Goal: Contribute content: Add original content to the website for others to see

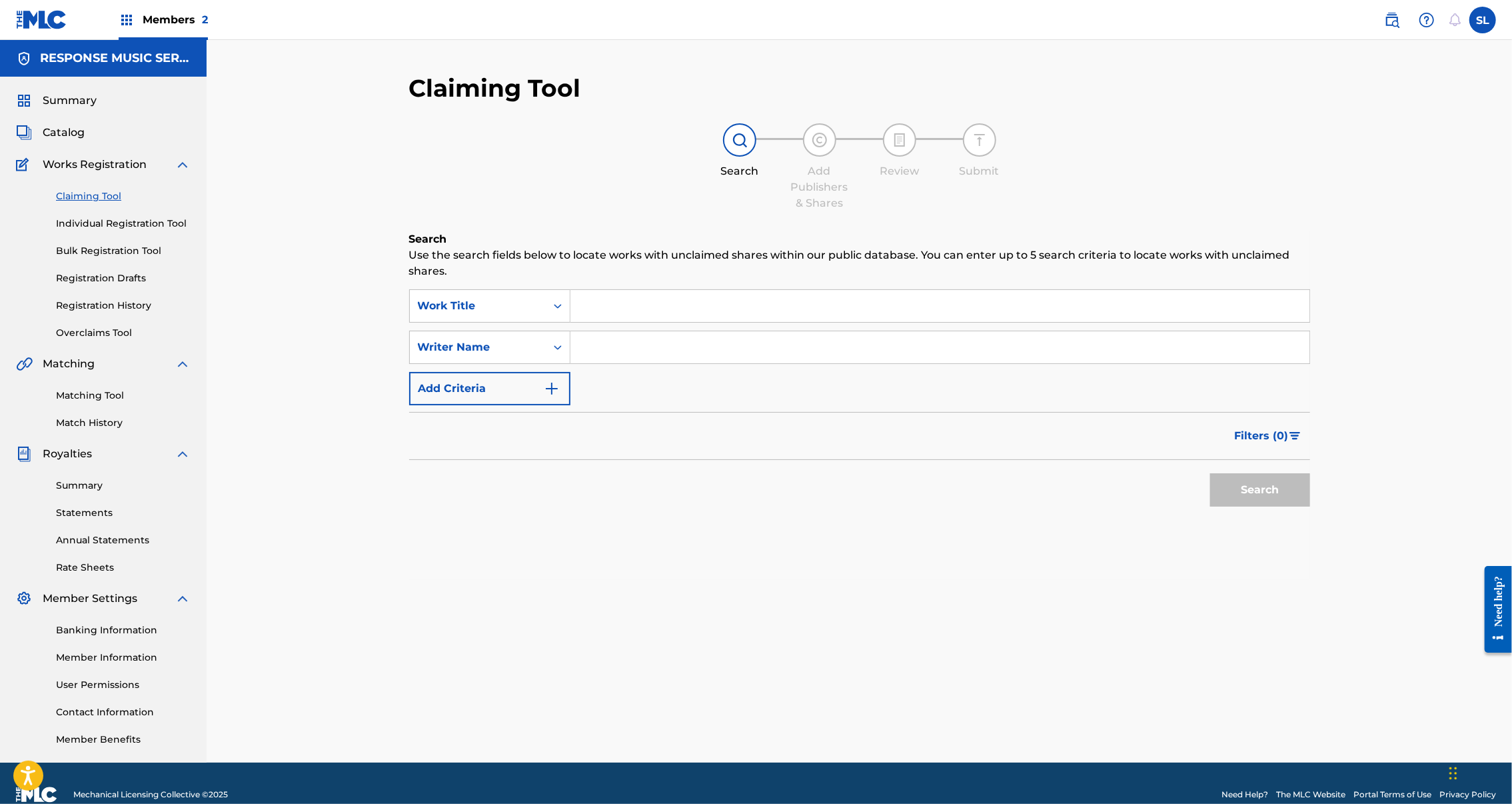
click at [81, 141] on span "Catalog" at bounding box center [63, 132] width 42 height 16
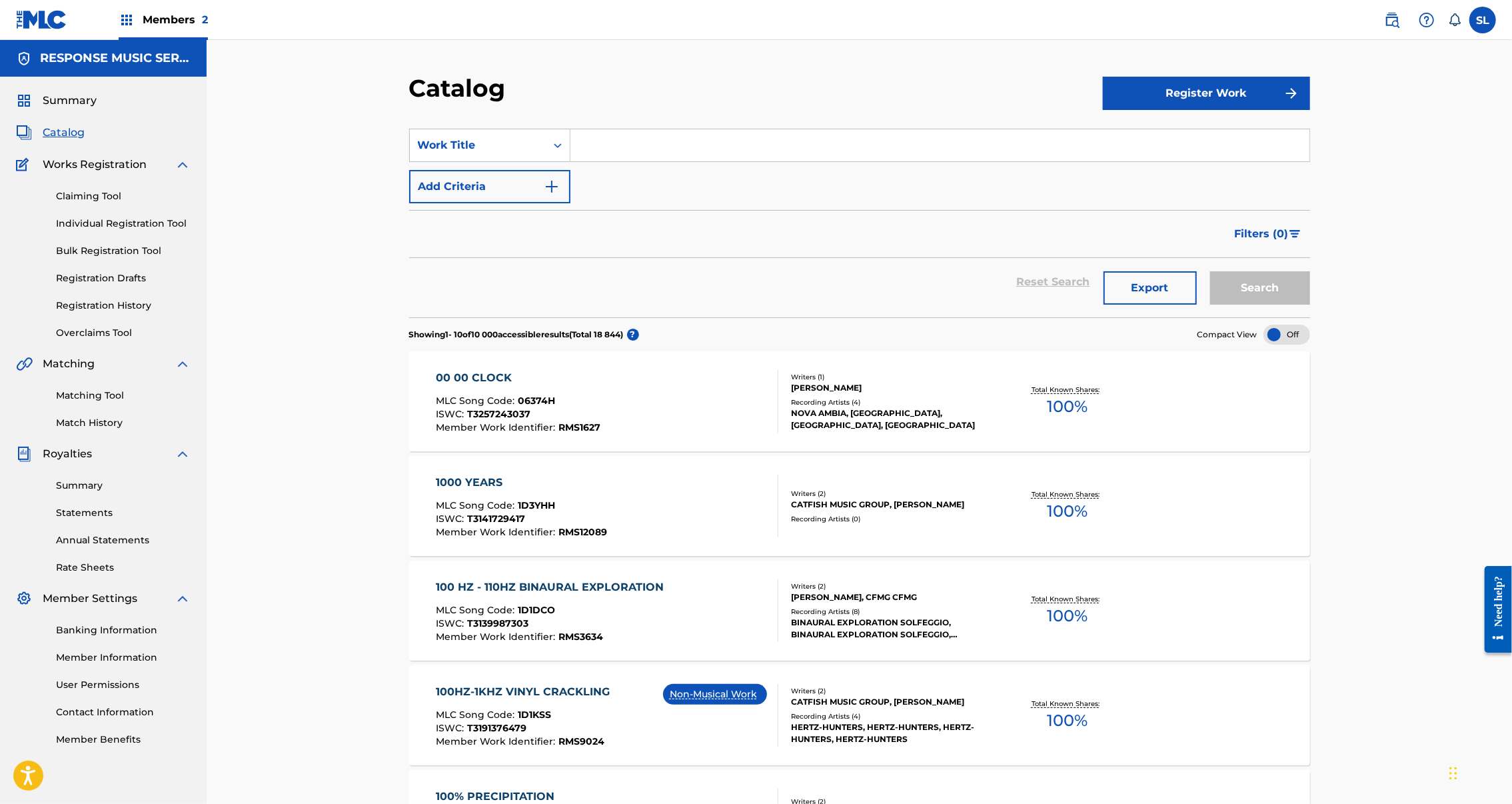
click at [596, 161] on input "Search Form" at bounding box center [940, 145] width 739 height 32
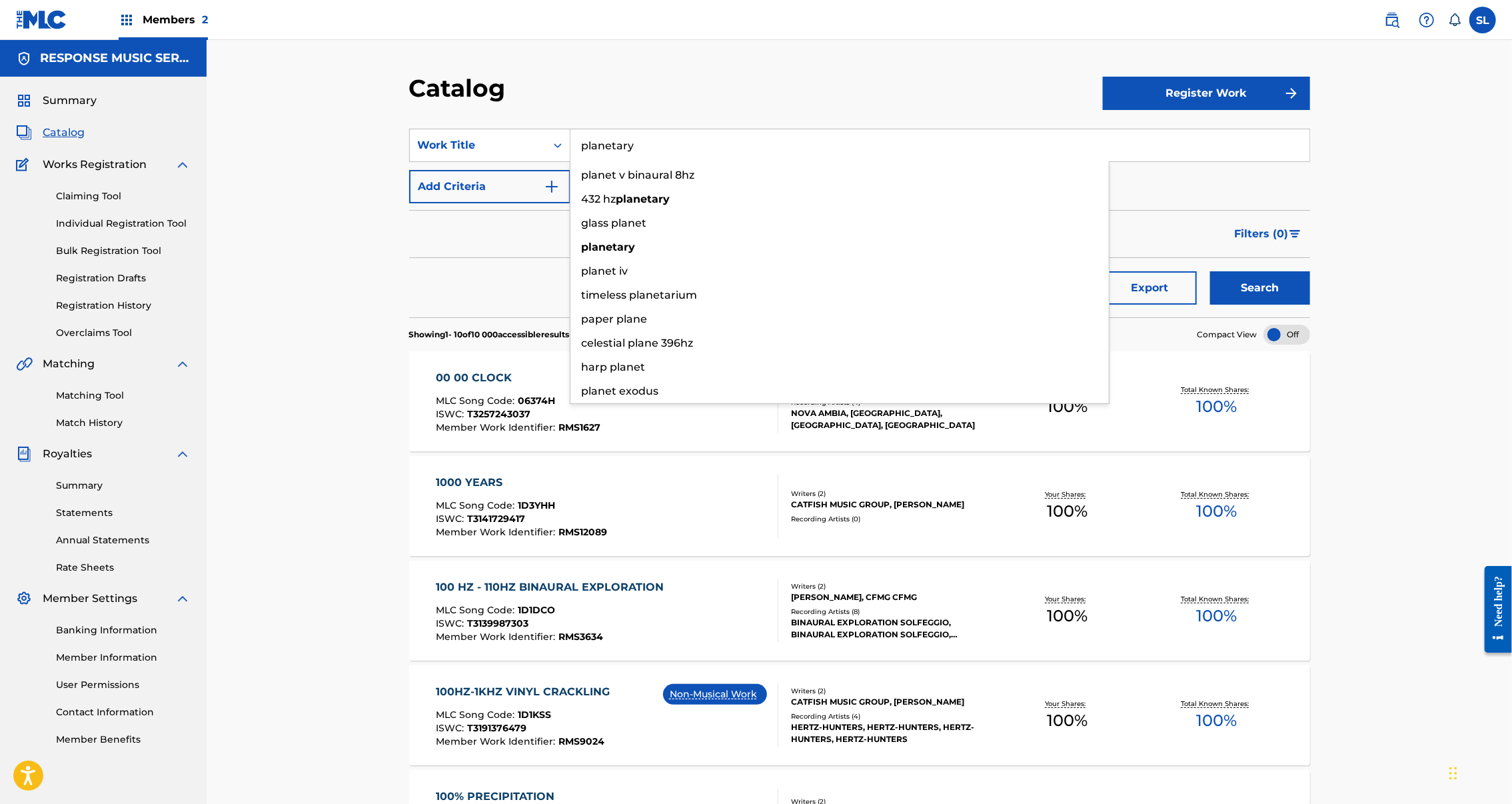
type input "planetary"
click at [1311, 304] on button "Search" at bounding box center [1260, 288] width 100 height 34
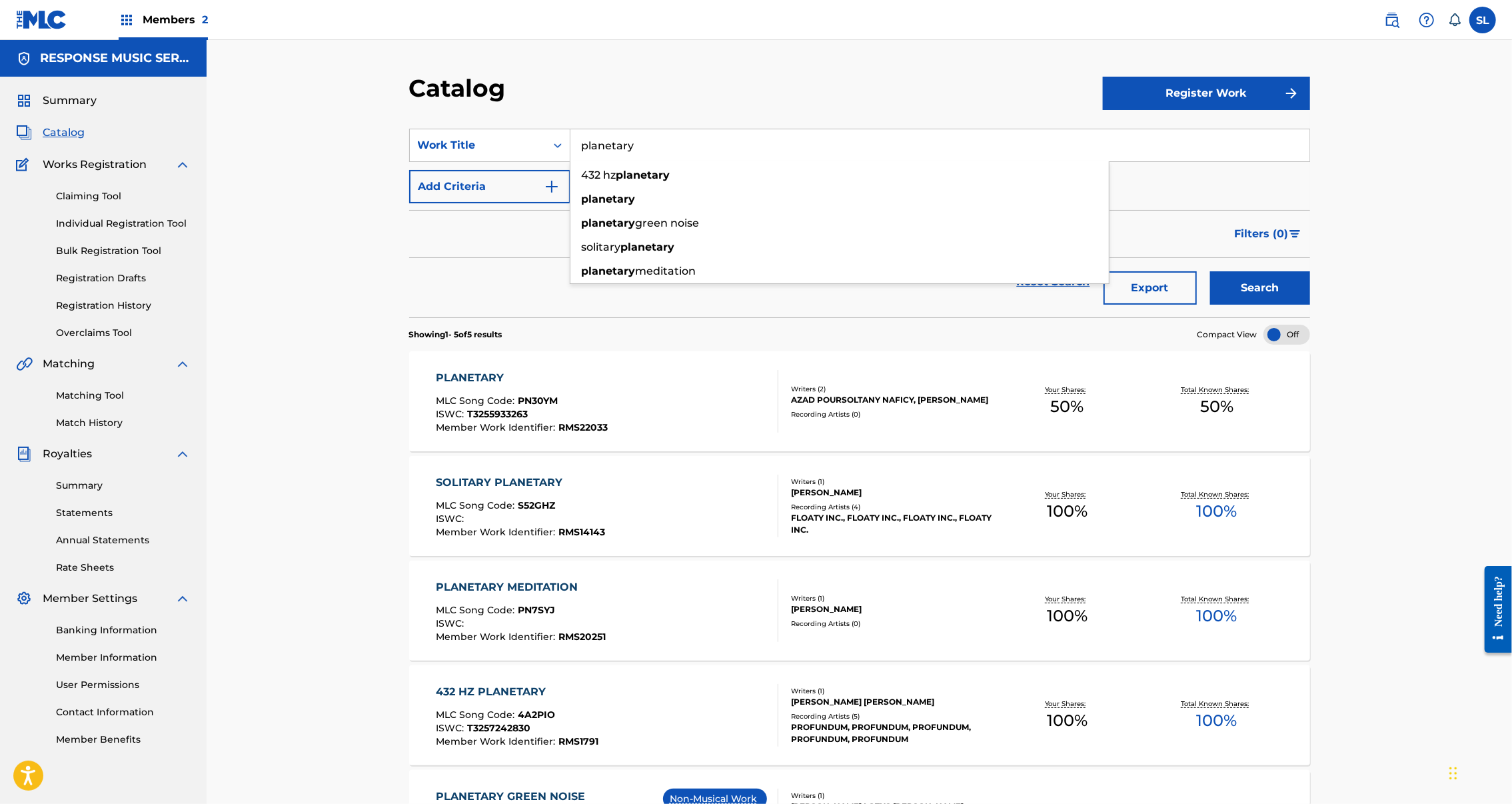
click at [436, 386] on div "PLANETARY" at bounding box center [521, 377] width 172 height 16
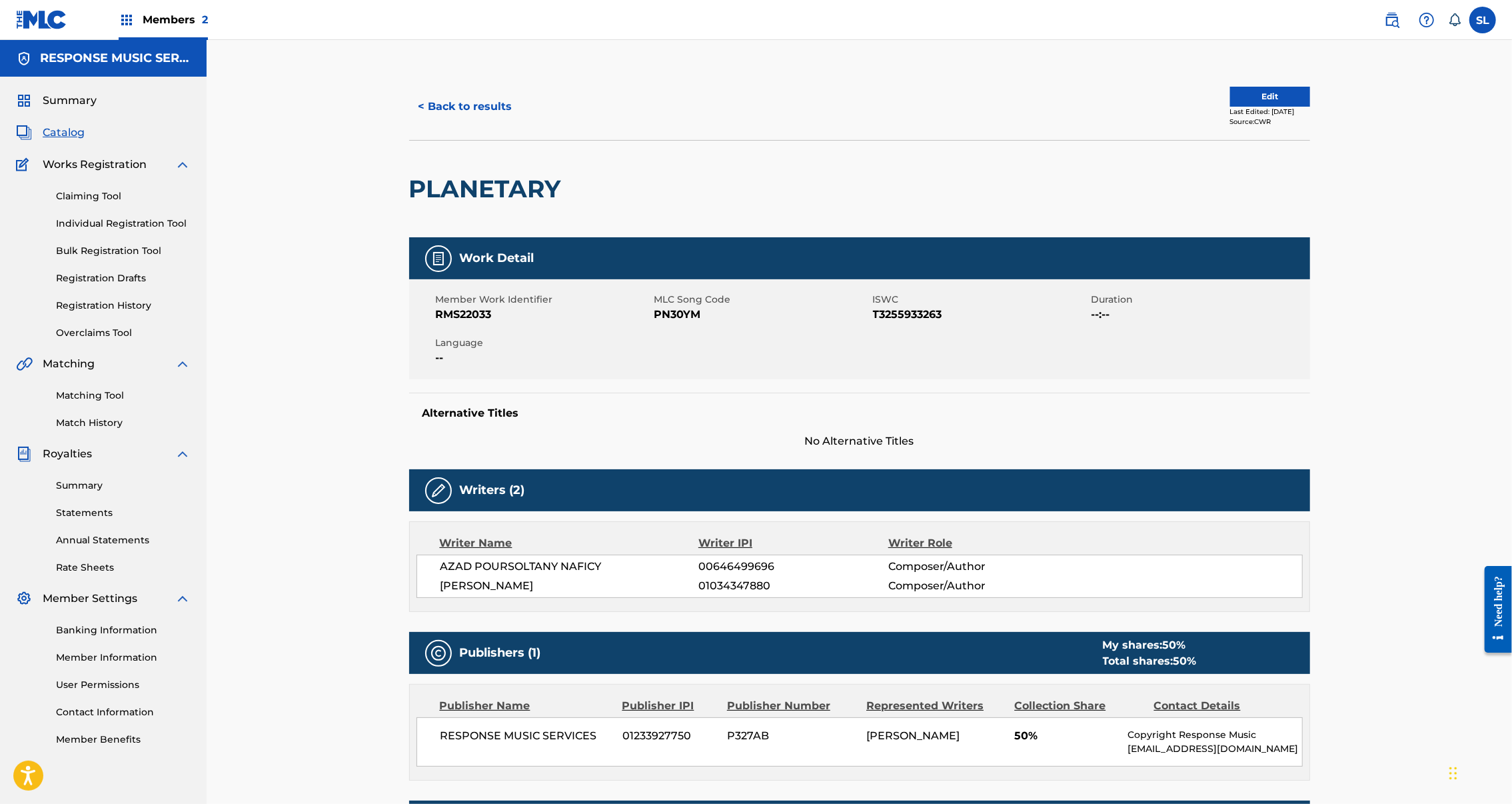
click at [1311, 107] on button "Edit" at bounding box center [1269, 96] width 80 height 20
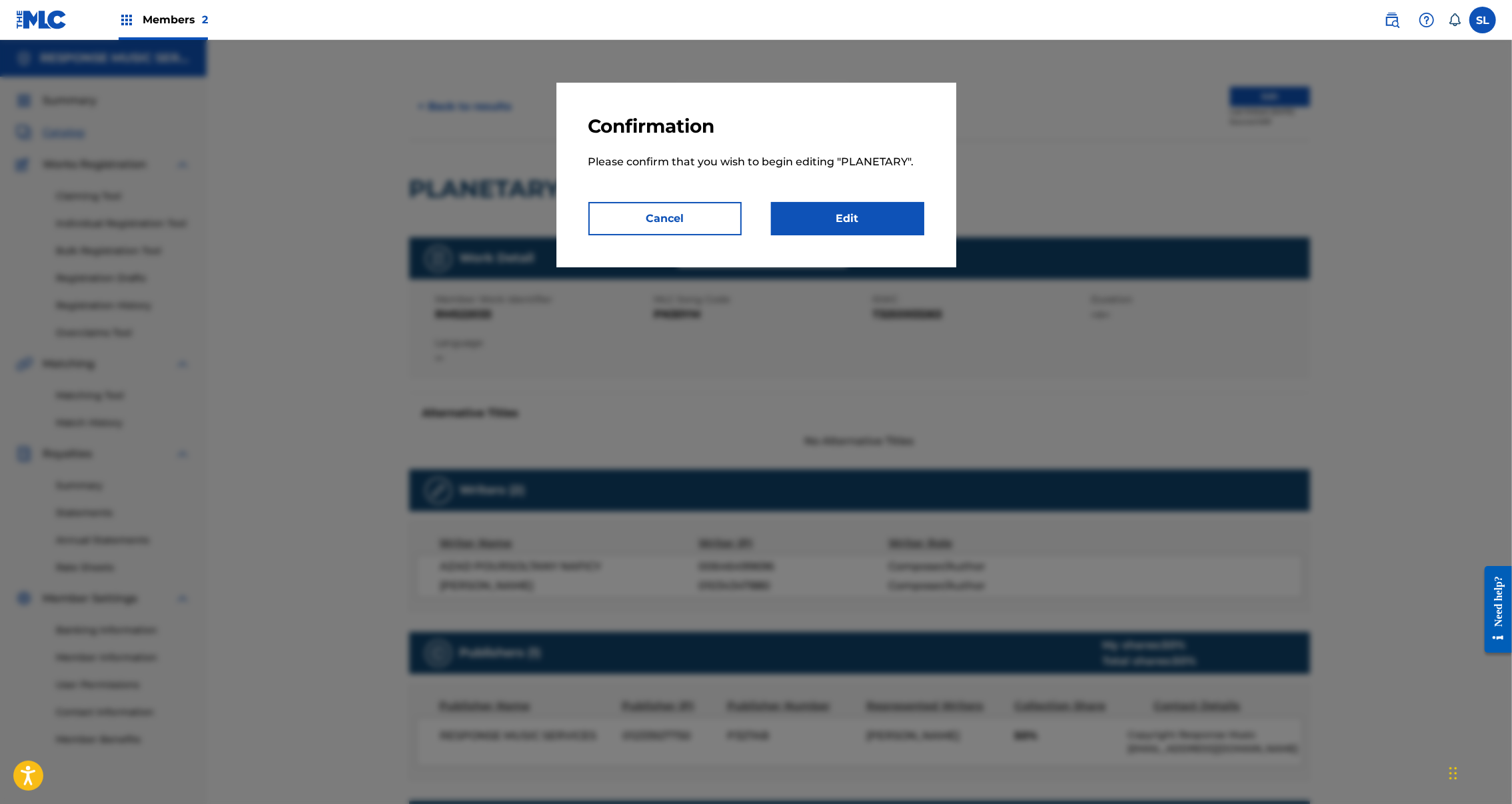
click at [888, 235] on link "Edit" at bounding box center [848, 219] width 153 height 34
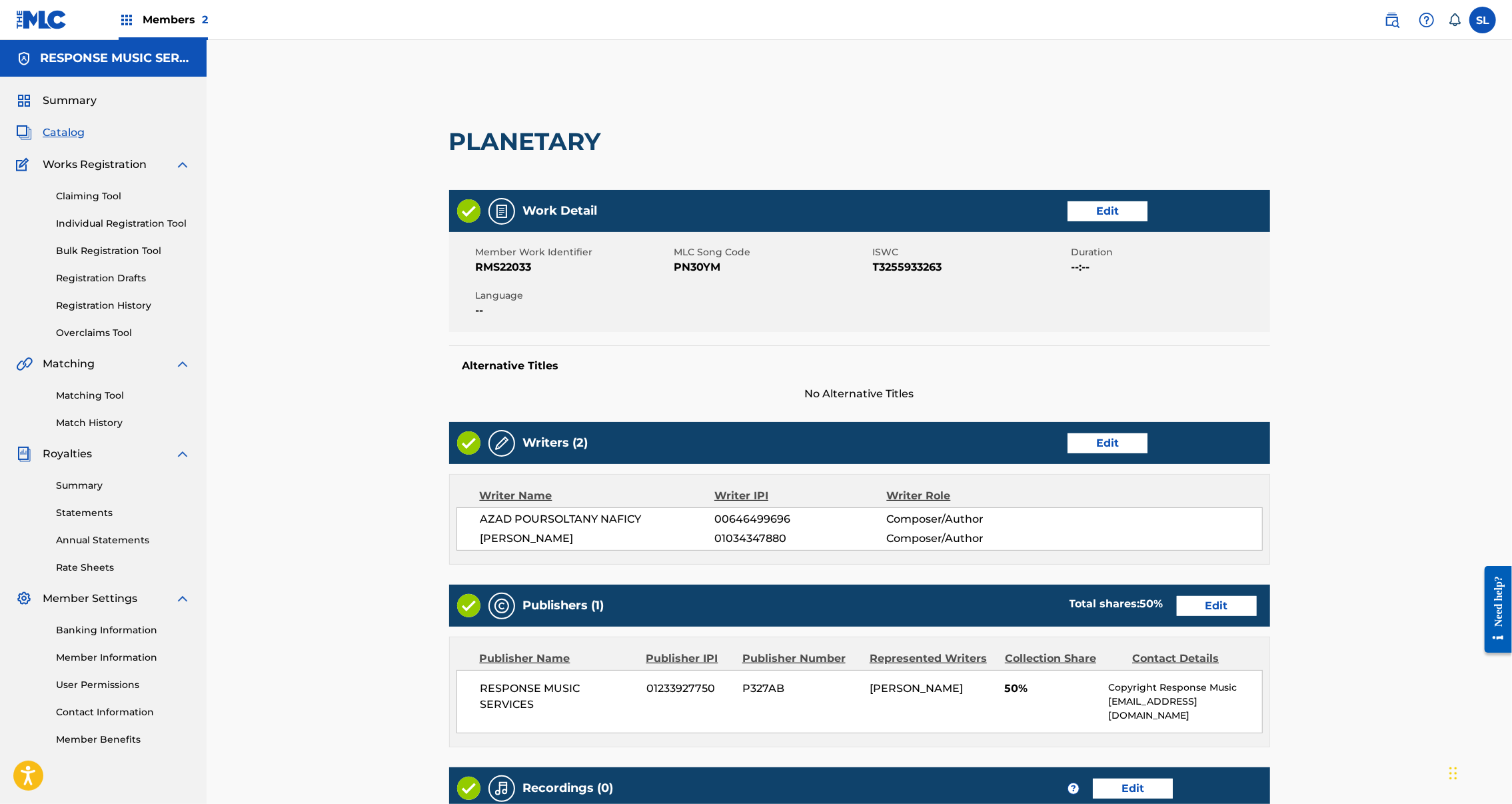
click at [1148, 221] on link "Edit" at bounding box center [1107, 211] width 80 height 20
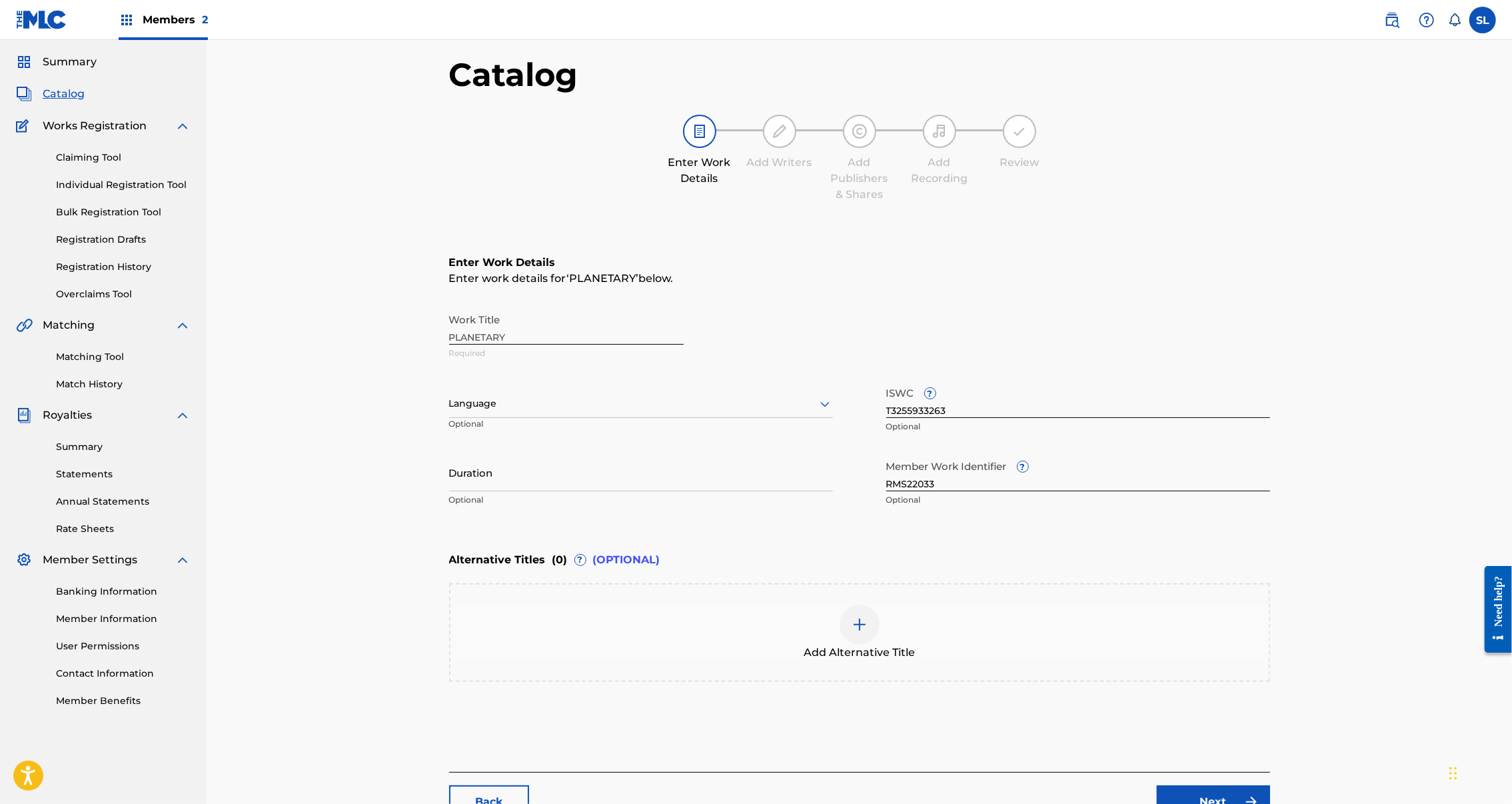
scroll to position [104, 0]
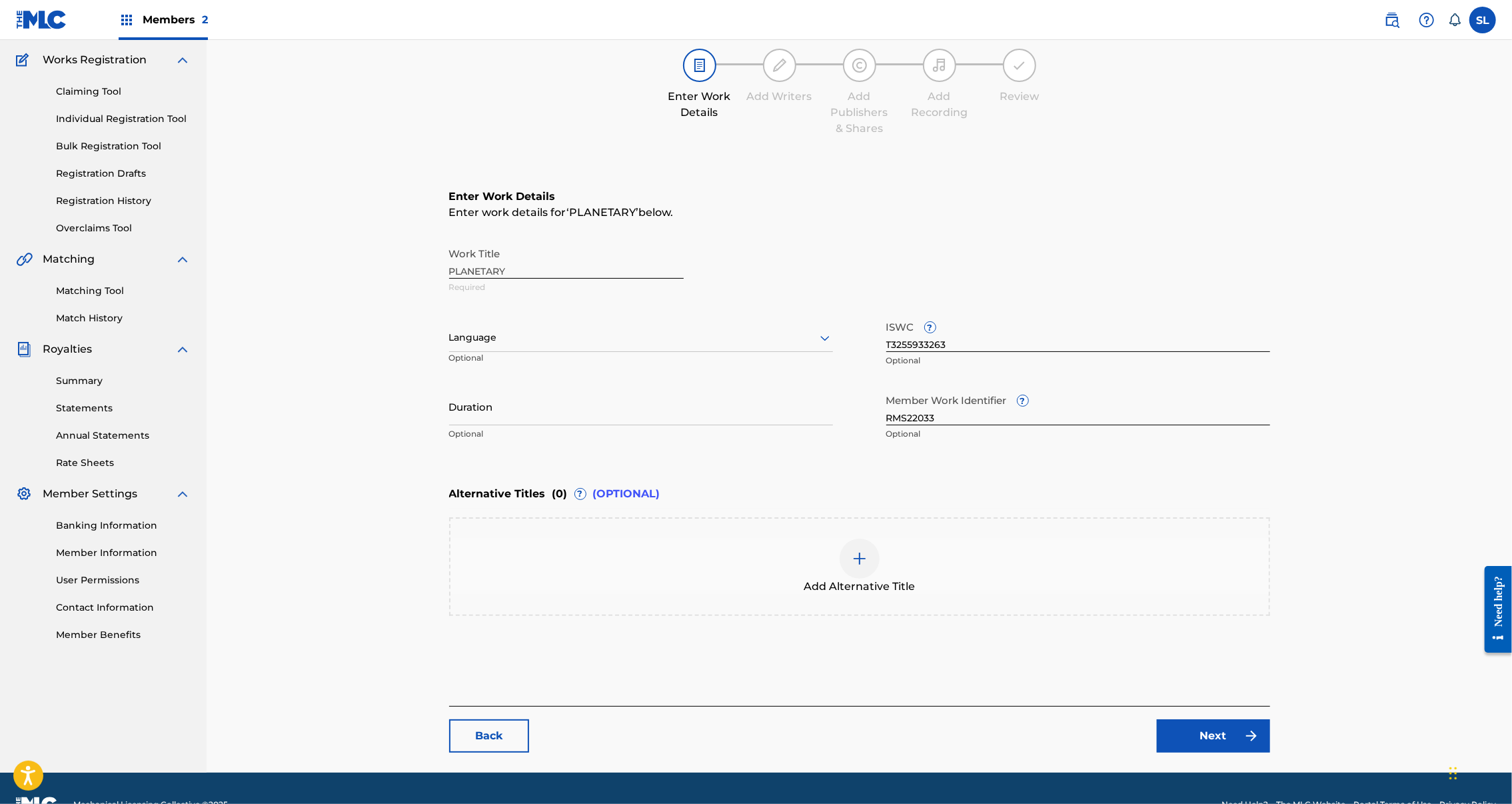
click at [867, 566] on img at bounding box center [859, 558] width 16 height 16
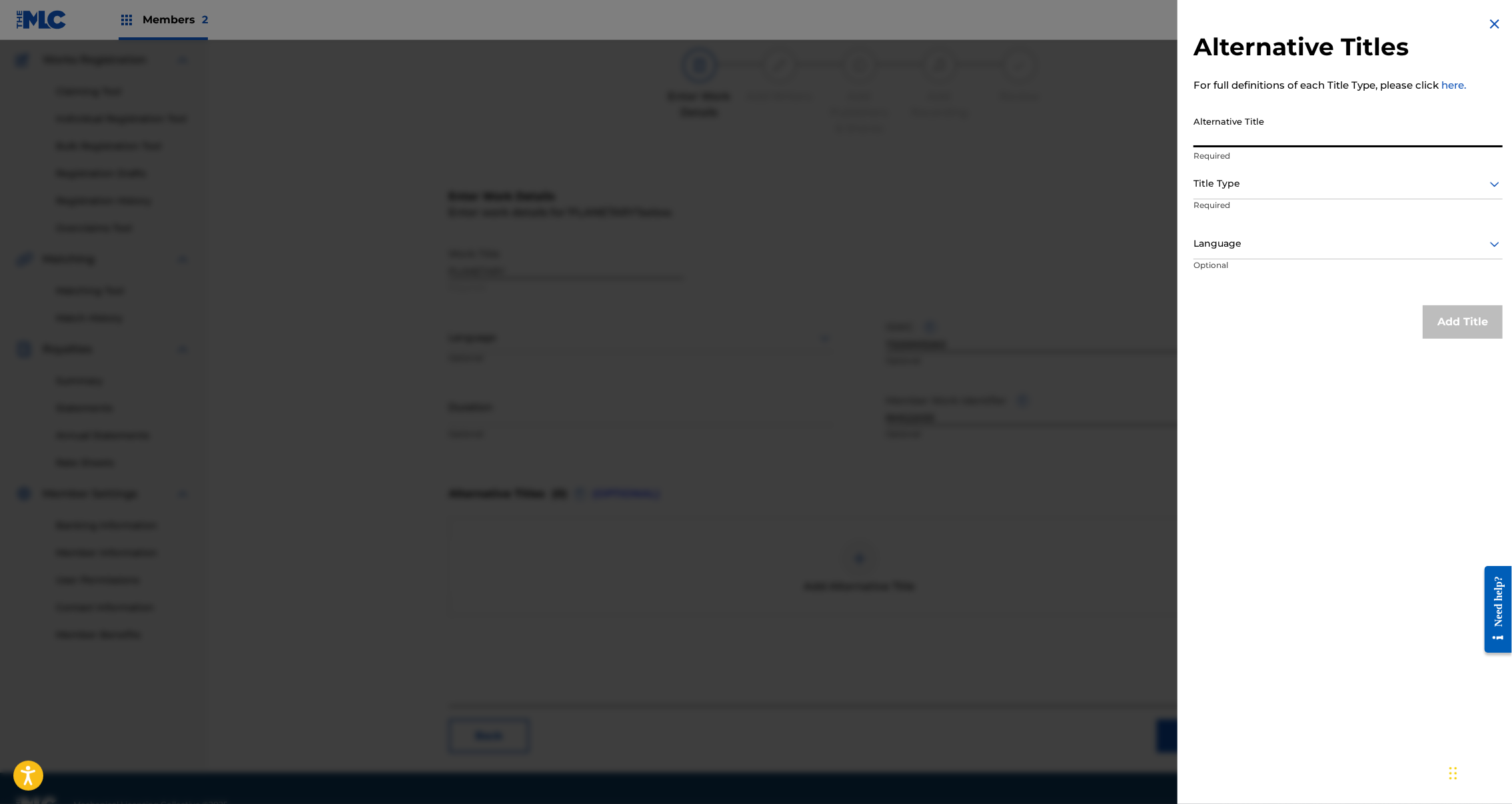
click at [1216, 147] on input "Alternative Title" at bounding box center [1348, 128] width 309 height 38
drag, startPoint x: 1173, startPoint y: 154, endPoint x: 1179, endPoint y: 180, distance: 26.7
click at [1194, 147] on input "Planetar Sleep" at bounding box center [1348, 128] width 309 height 38
type input "Planetary sleep"
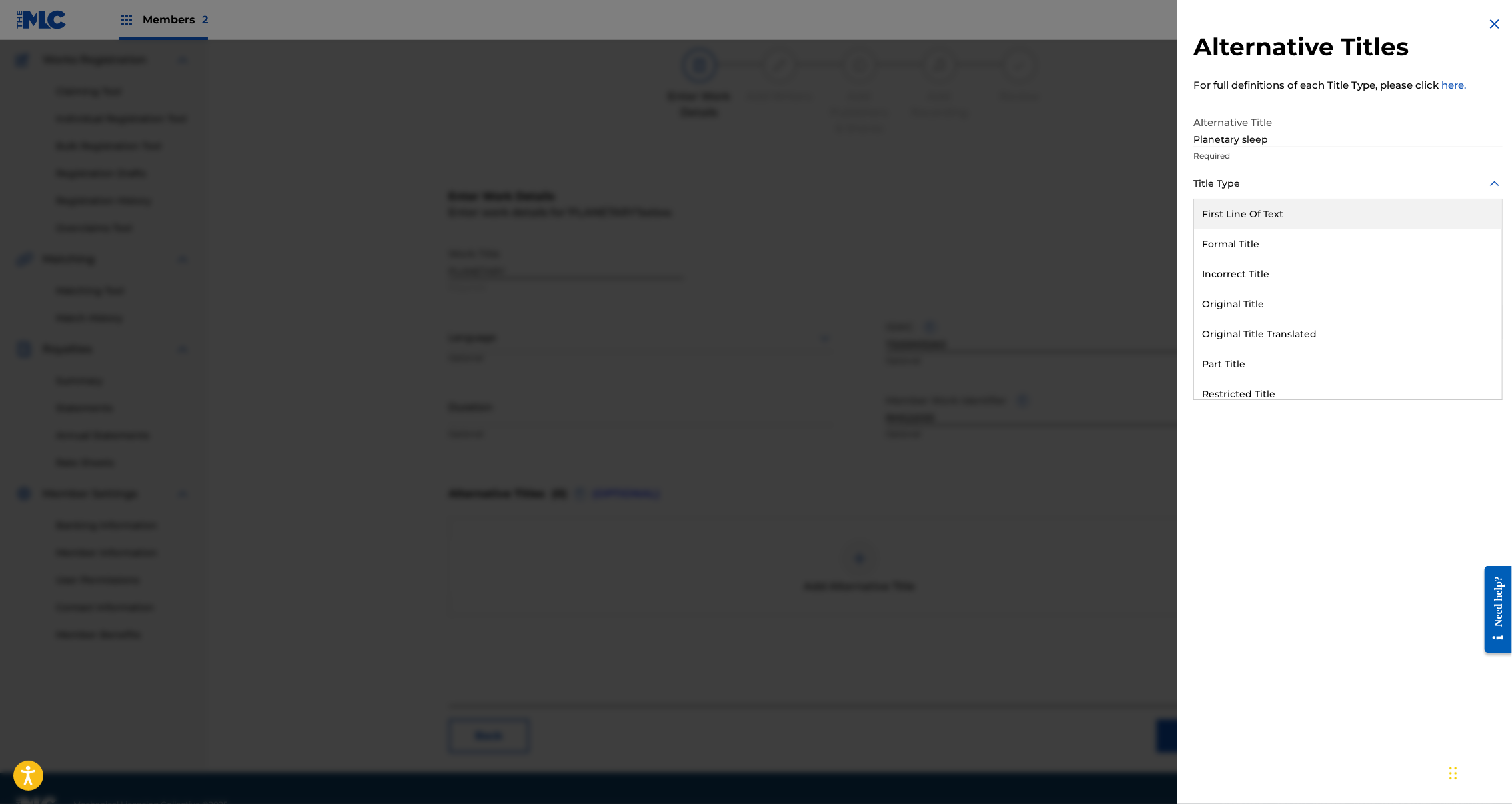
click at [1212, 192] on div at bounding box center [1348, 183] width 309 height 16
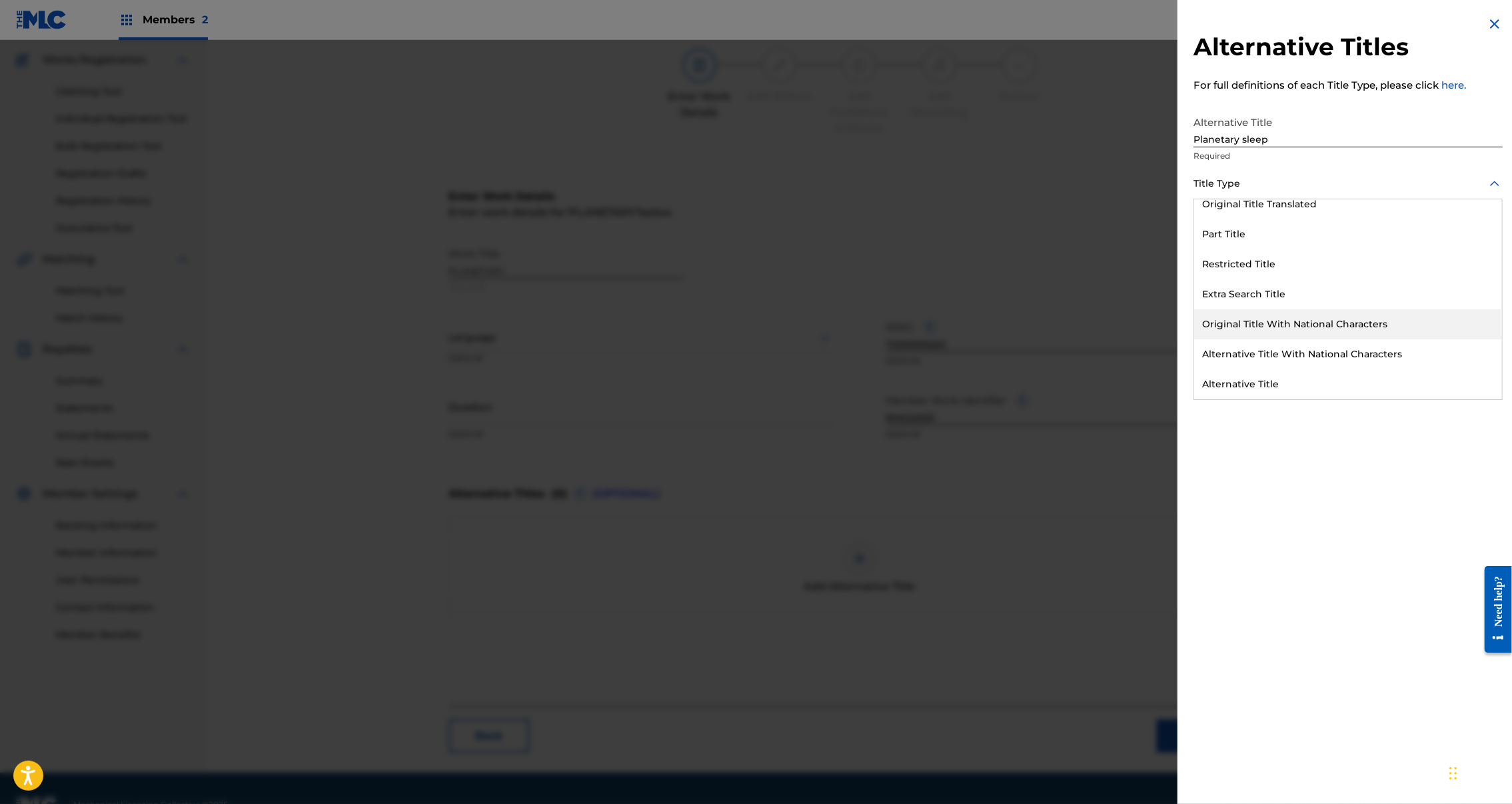
scroll to position [158, 0]
click at [1195, 400] on div "Alternative Title" at bounding box center [1348, 384] width 308 height 30
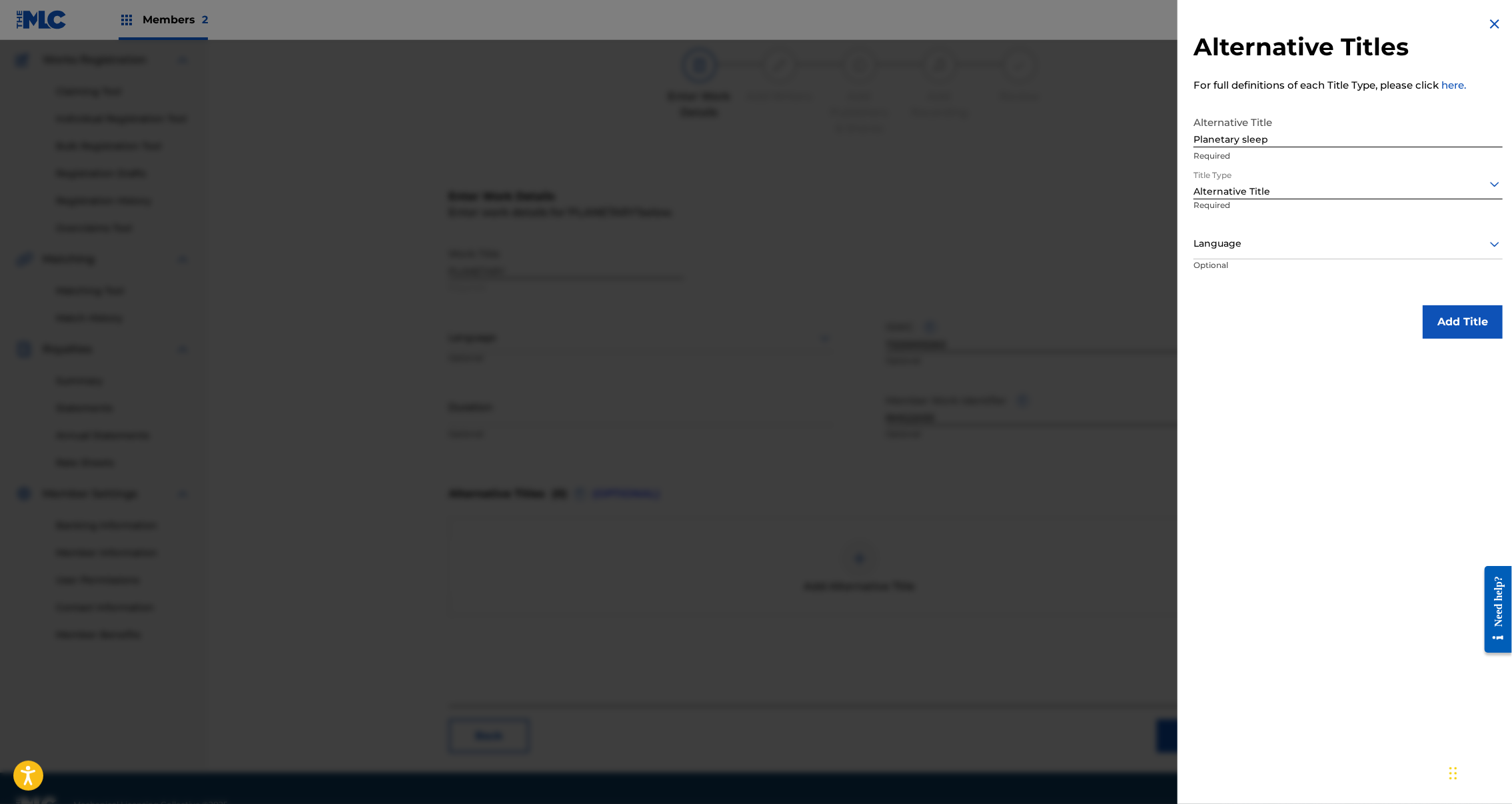
click at [1457, 339] on button "Add Title" at bounding box center [1463, 321] width 80 height 34
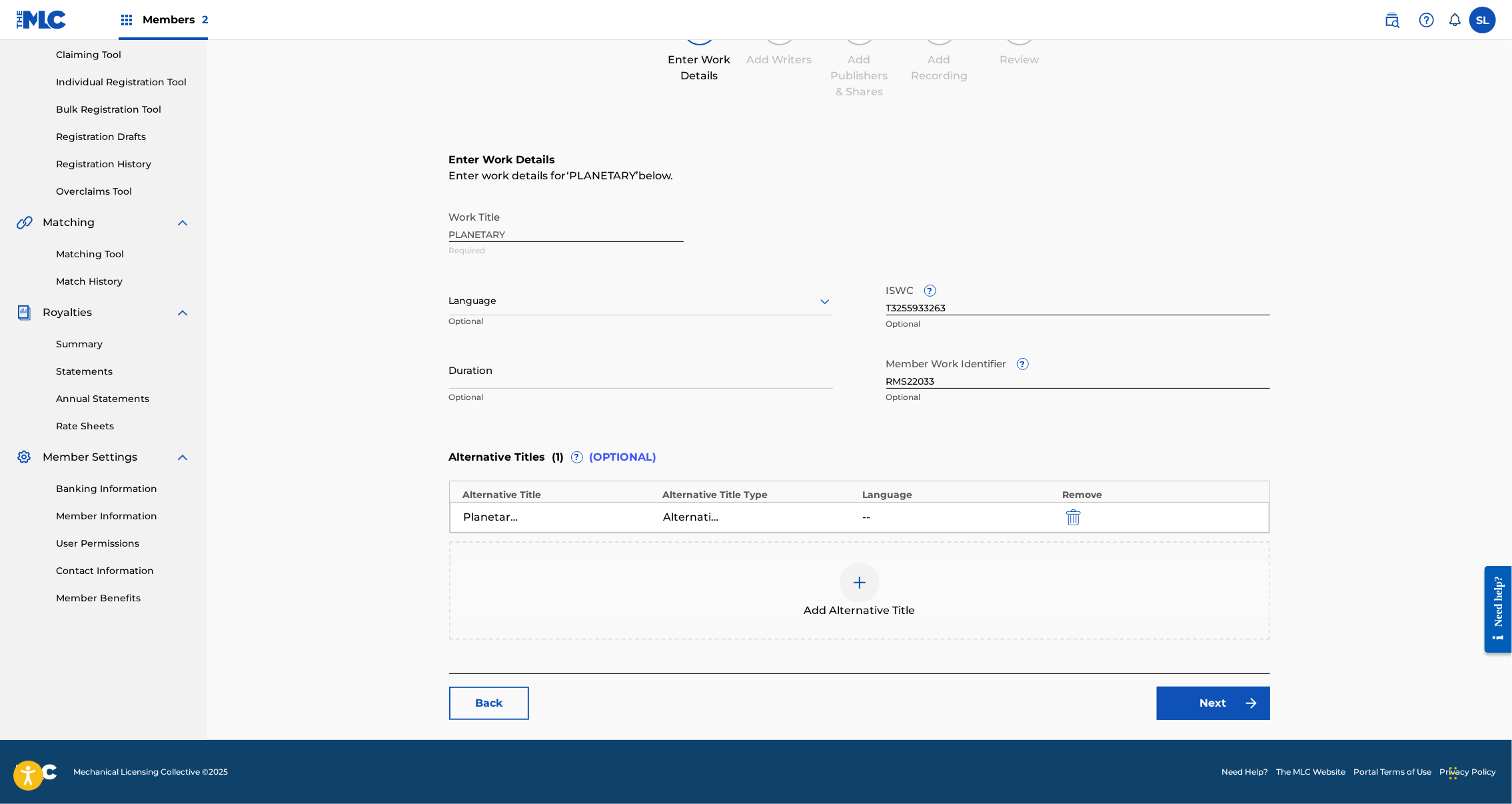
scroll to position [287, 0]
click at [1270, 686] on link "Next" at bounding box center [1214, 703] width 113 height 34
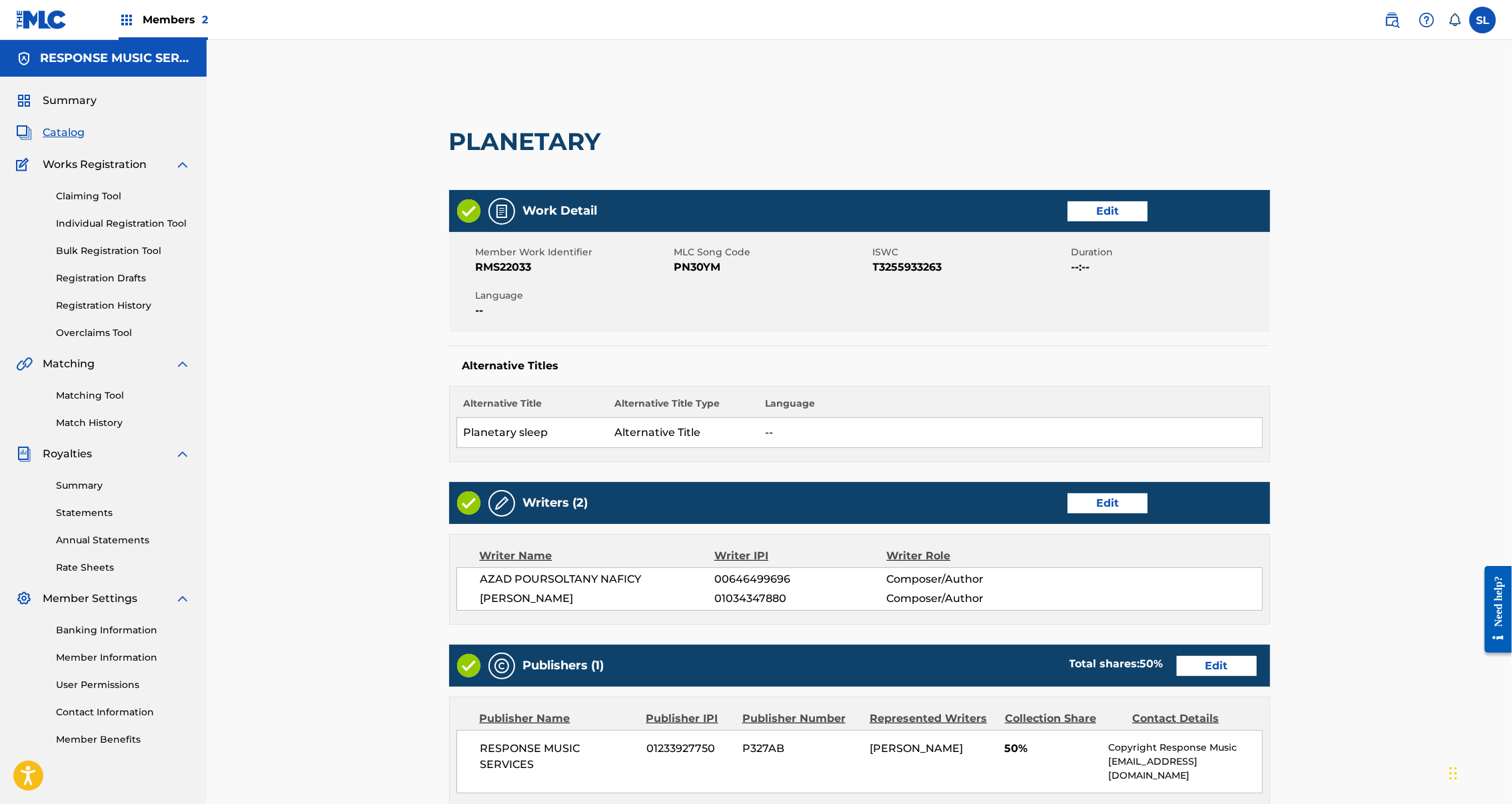
scroll to position [494, 0]
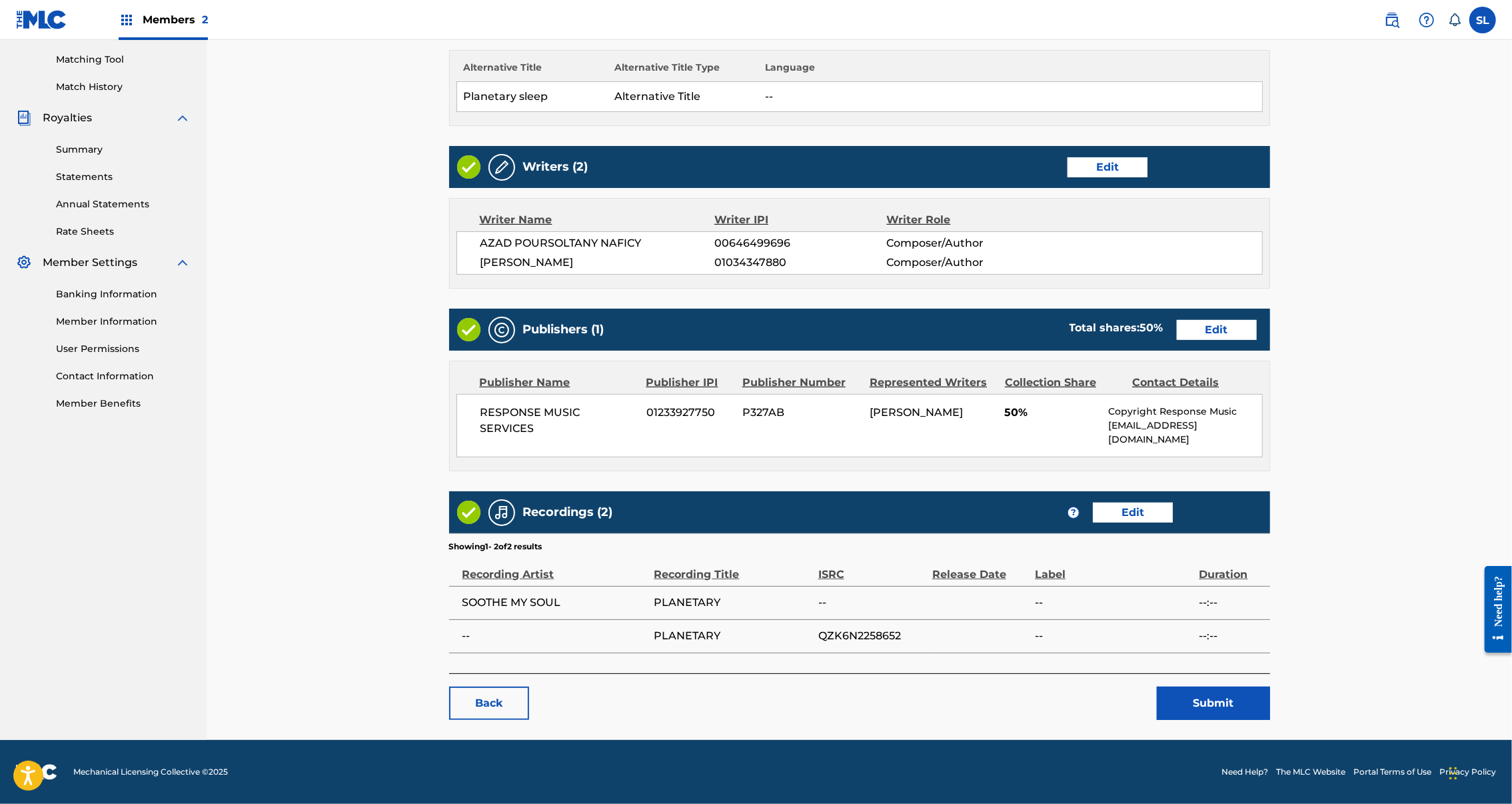
click at [1270, 686] on button "Submit" at bounding box center [1214, 703] width 113 height 34
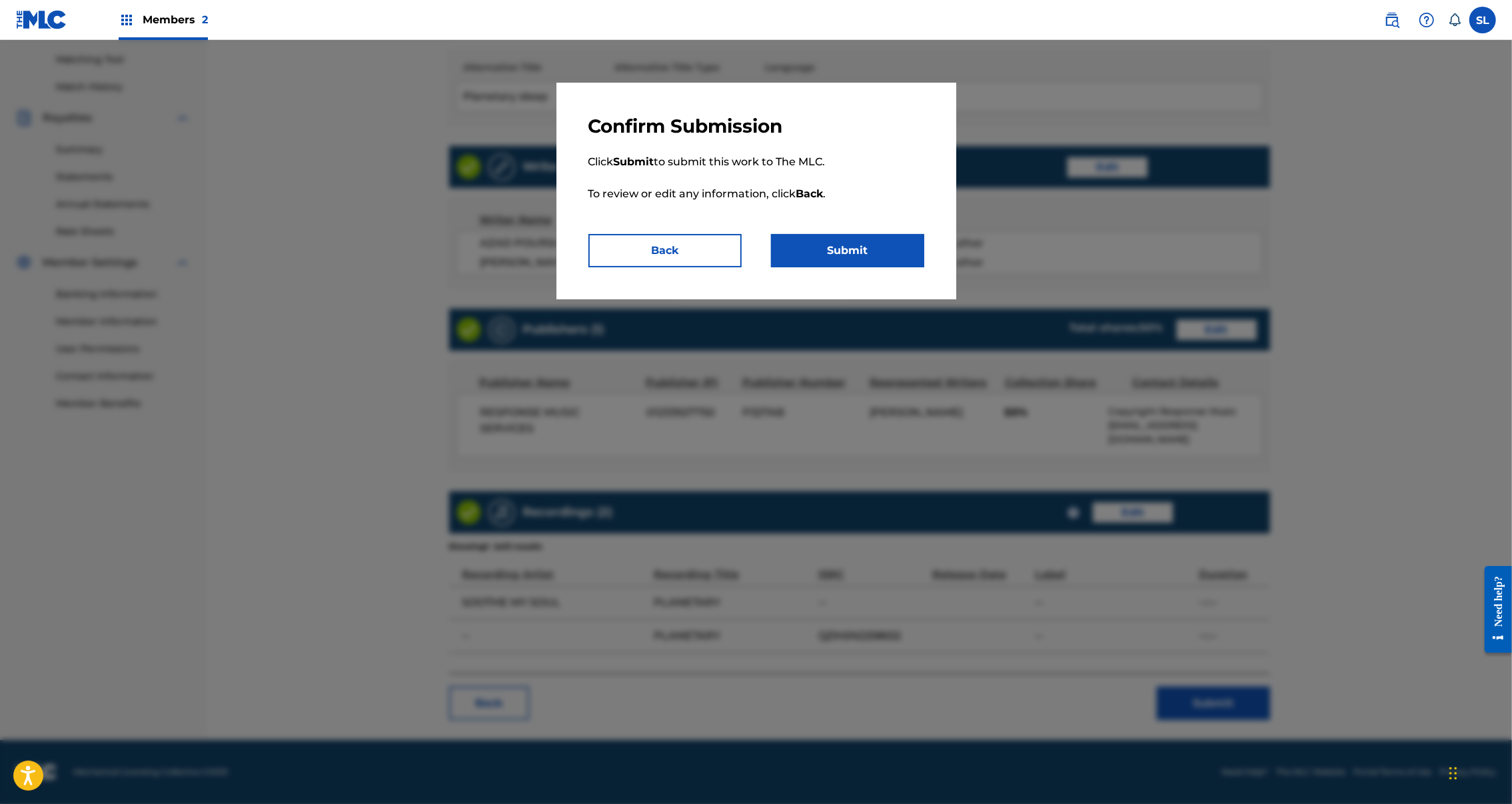
click at [908, 267] on button "Submit" at bounding box center [848, 251] width 153 height 34
